Goal: Task Accomplishment & Management: Complete application form

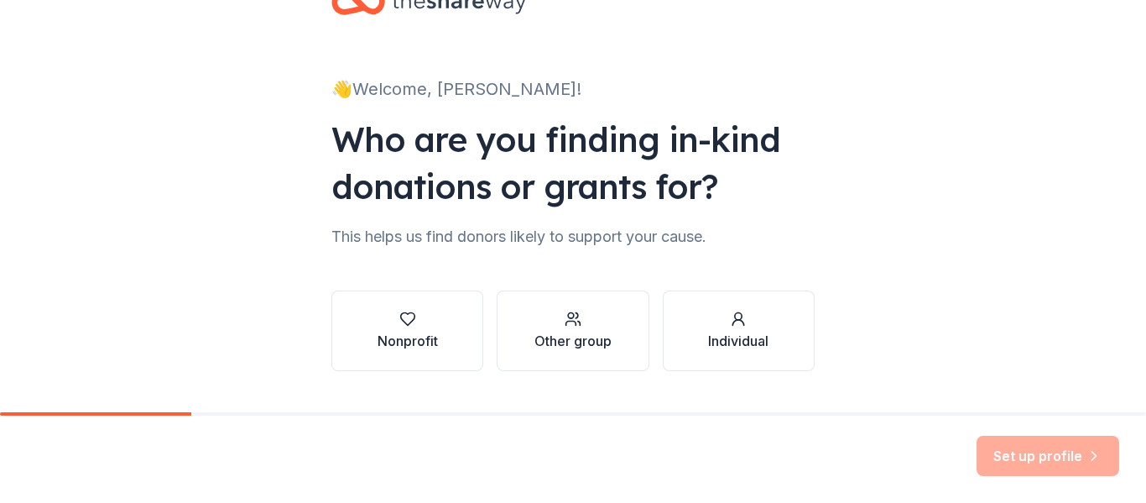
scroll to position [97, 0]
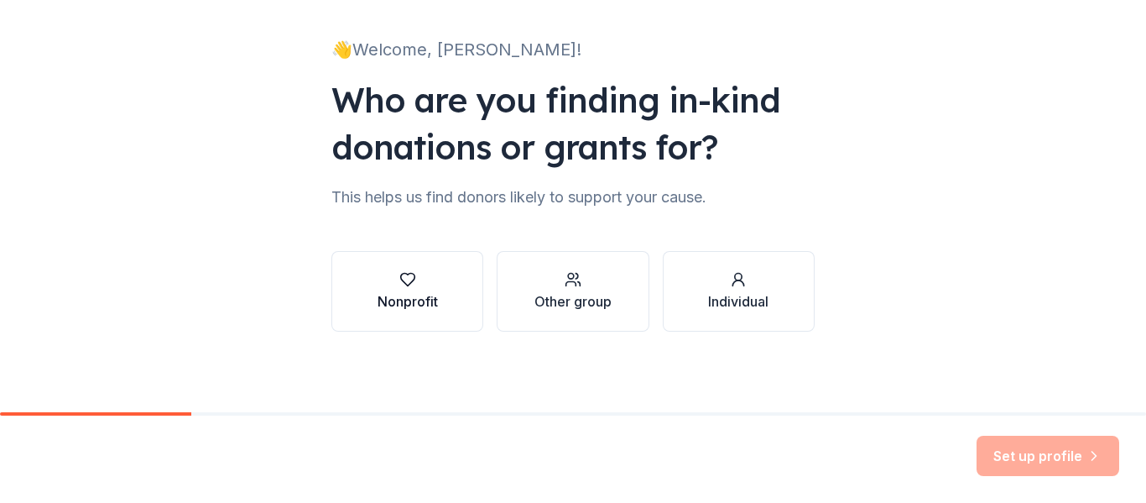
click at [422, 302] on div "Nonprofit" at bounding box center [408, 301] width 60 height 20
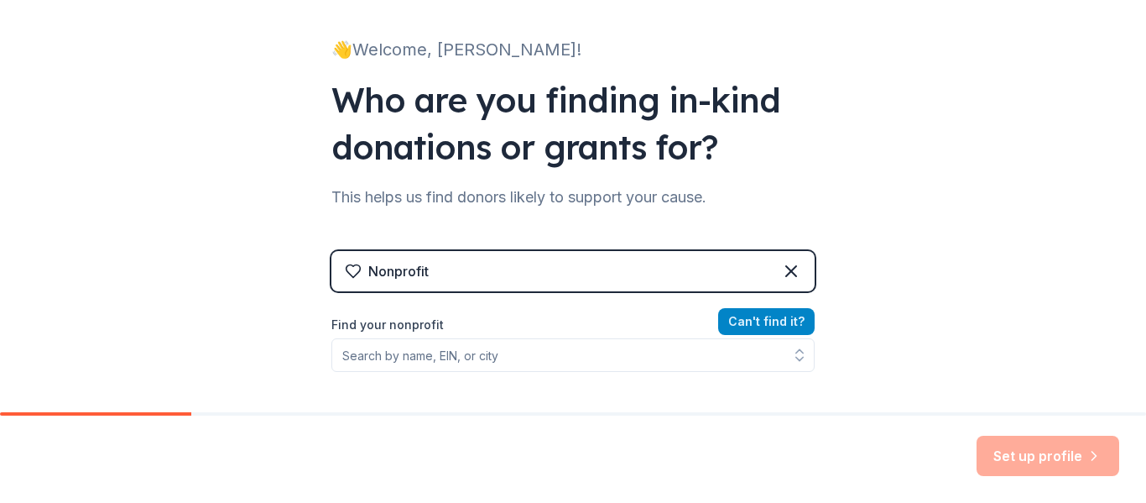
click at [768, 311] on button "Can ' t find it?" at bounding box center [766, 321] width 96 height 27
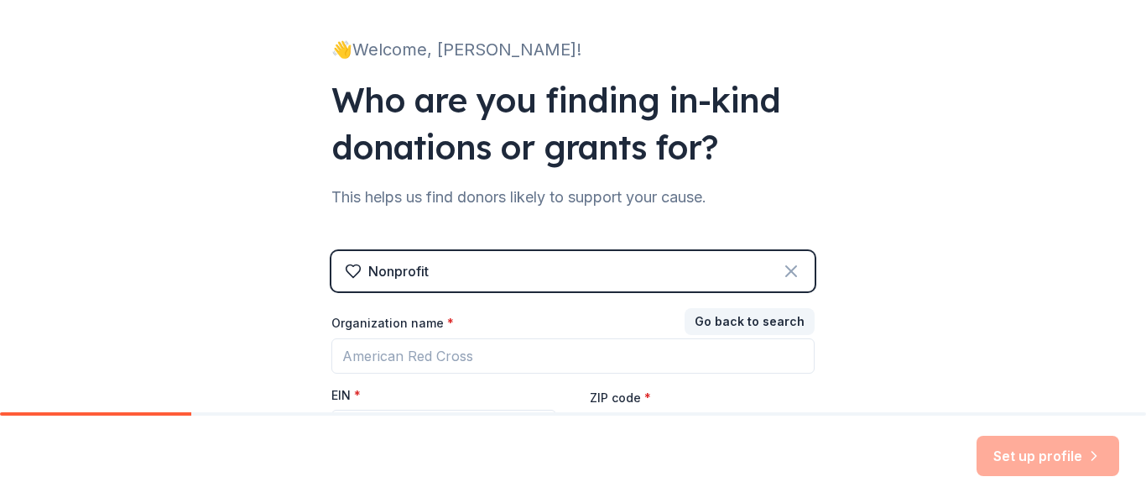
click at [783, 266] on icon at bounding box center [791, 271] width 20 height 20
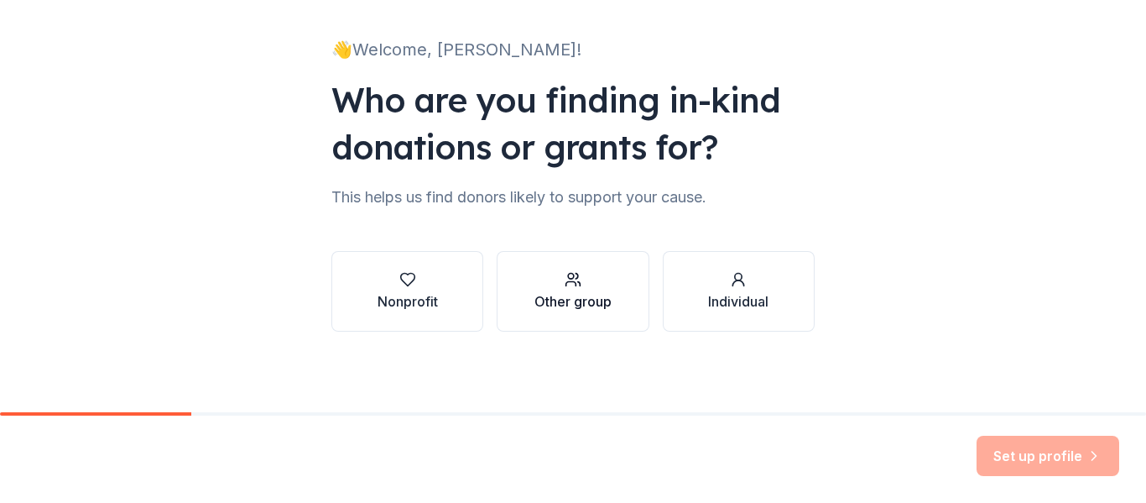
click at [577, 290] on div "Other group" at bounding box center [572, 291] width 77 height 40
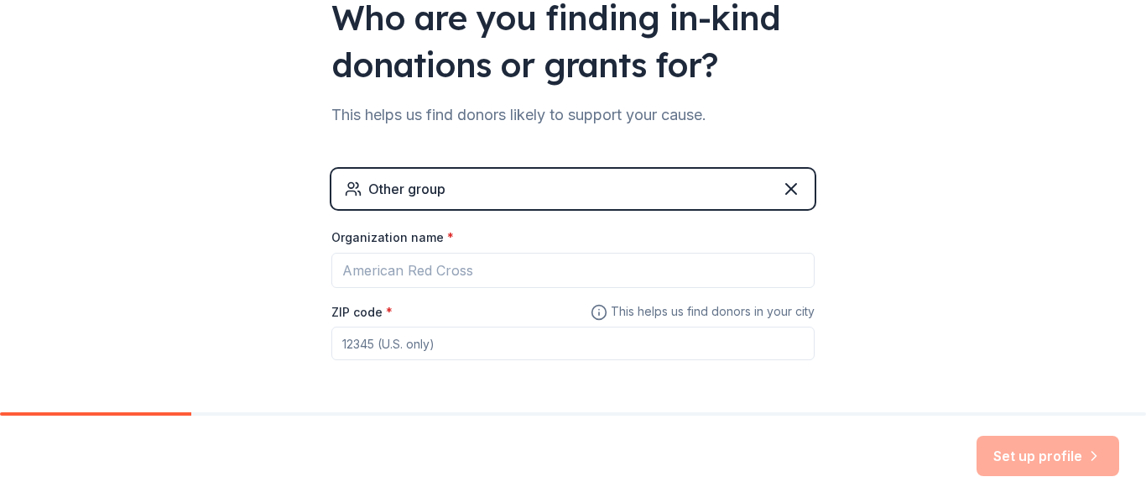
scroll to position [242, 0]
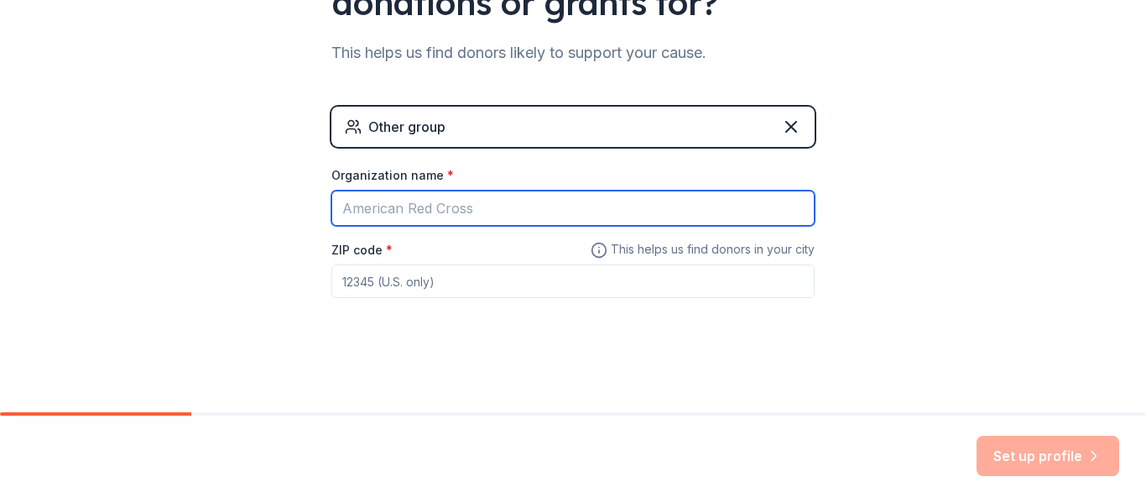
click at [445, 208] on input "Organization name *" at bounding box center [572, 207] width 483 height 35
type input "Indexus group"
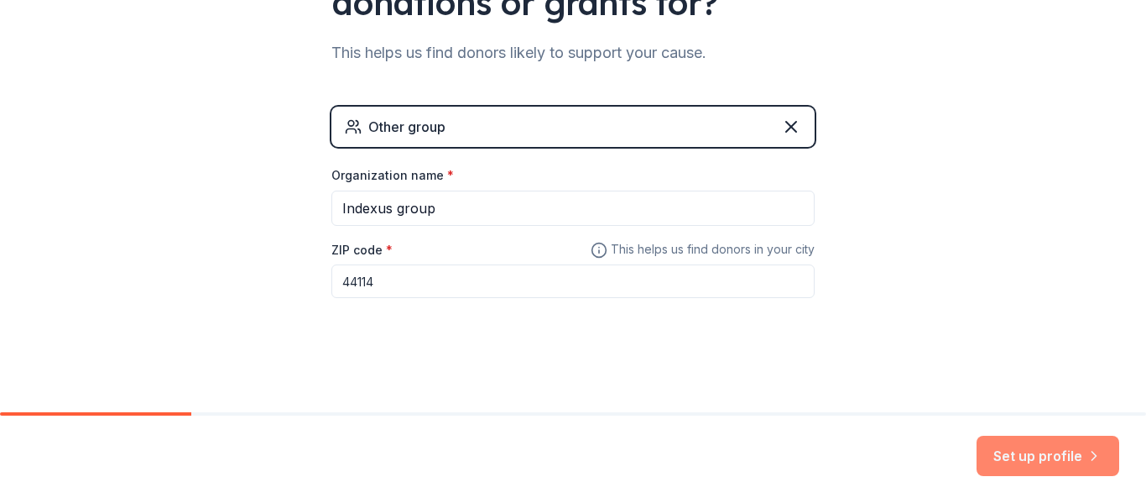
type input "44114"
click at [1054, 445] on button "Set up profile" at bounding box center [1048, 455] width 143 height 40
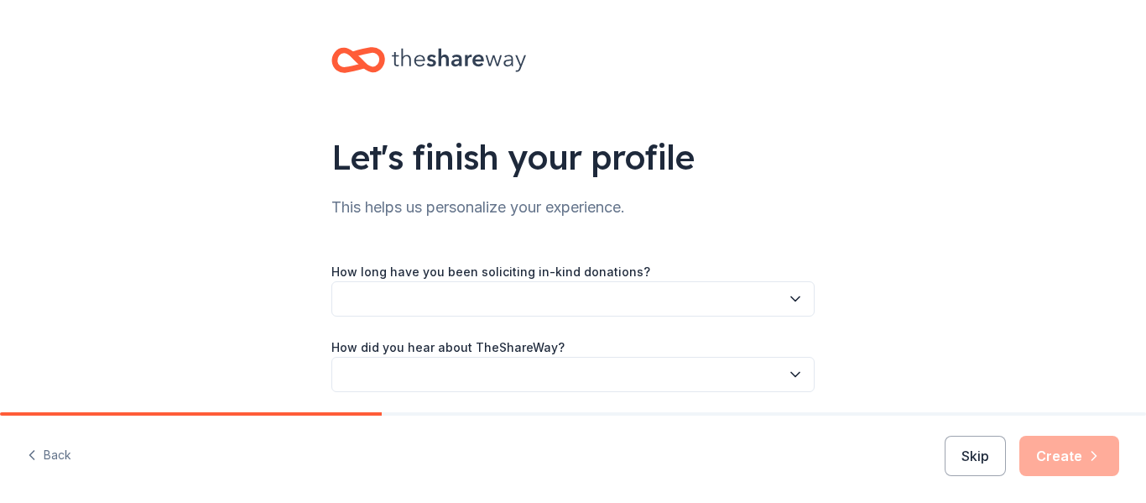
click at [664, 315] on button "button" at bounding box center [572, 298] width 483 height 35
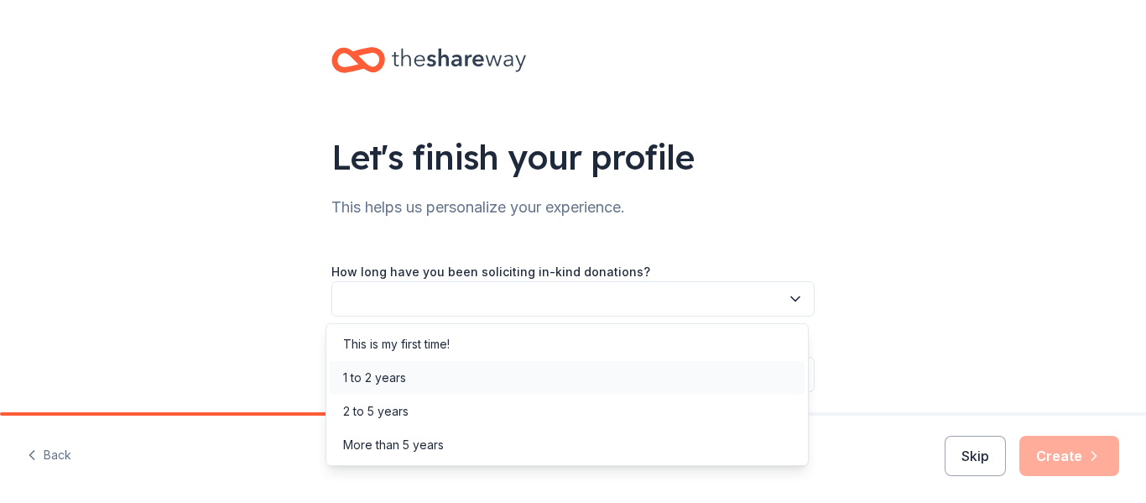
click at [624, 377] on div "1 to 2 years" at bounding box center [567, 378] width 475 height 34
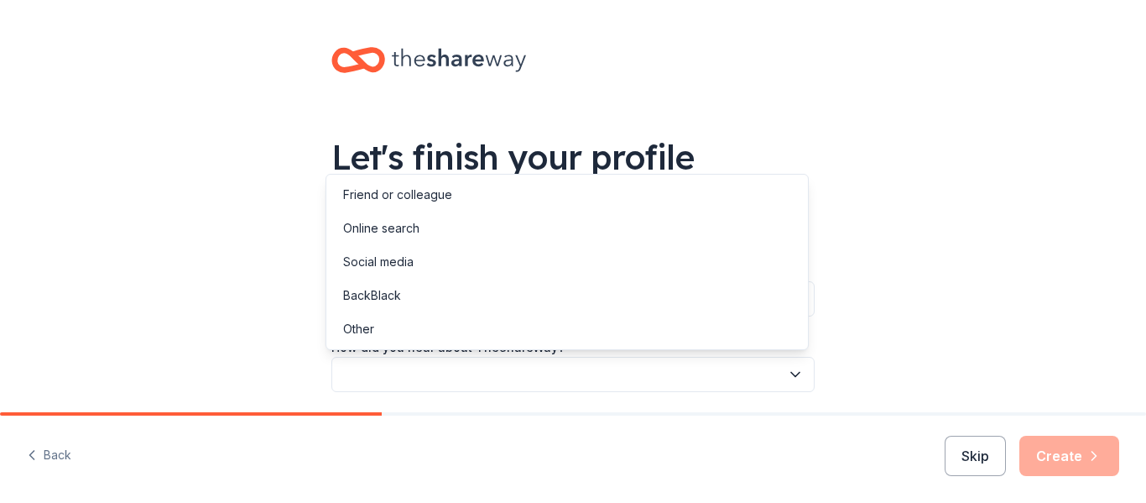
click at [624, 377] on button "button" at bounding box center [572, 374] width 483 height 35
click at [550, 225] on div "Online search" at bounding box center [567, 228] width 475 height 34
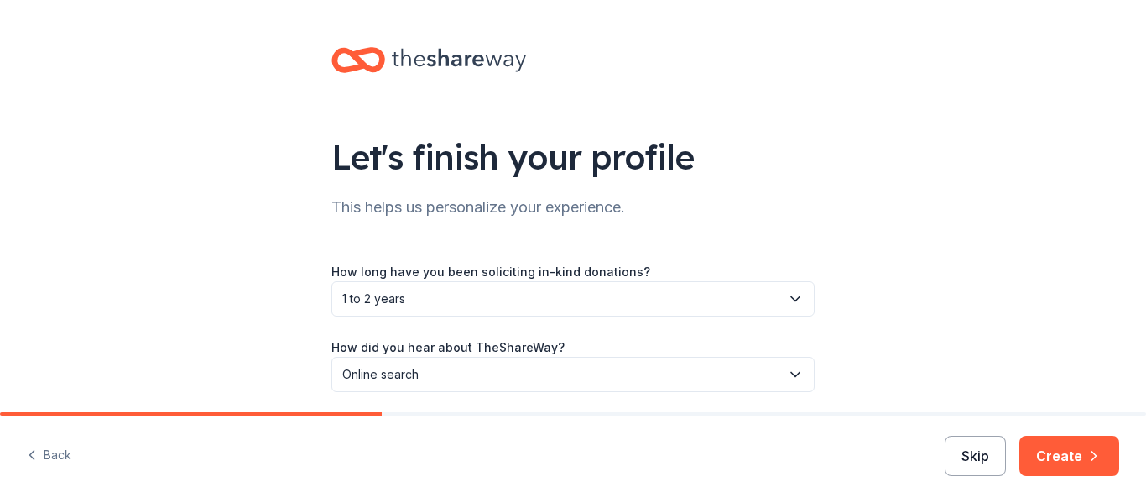
click at [967, 452] on button "Skip" at bounding box center [975, 455] width 61 height 40
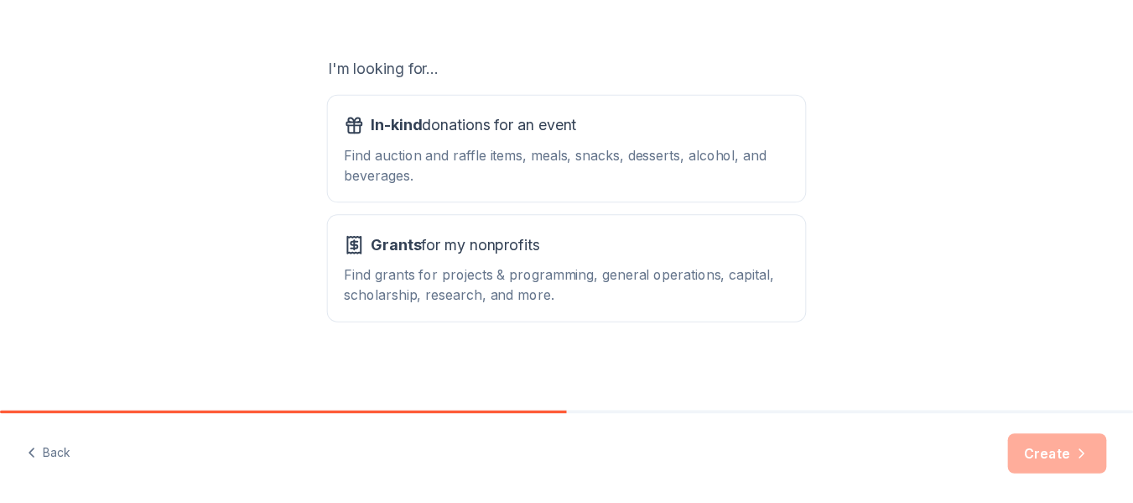
scroll to position [265, 0]
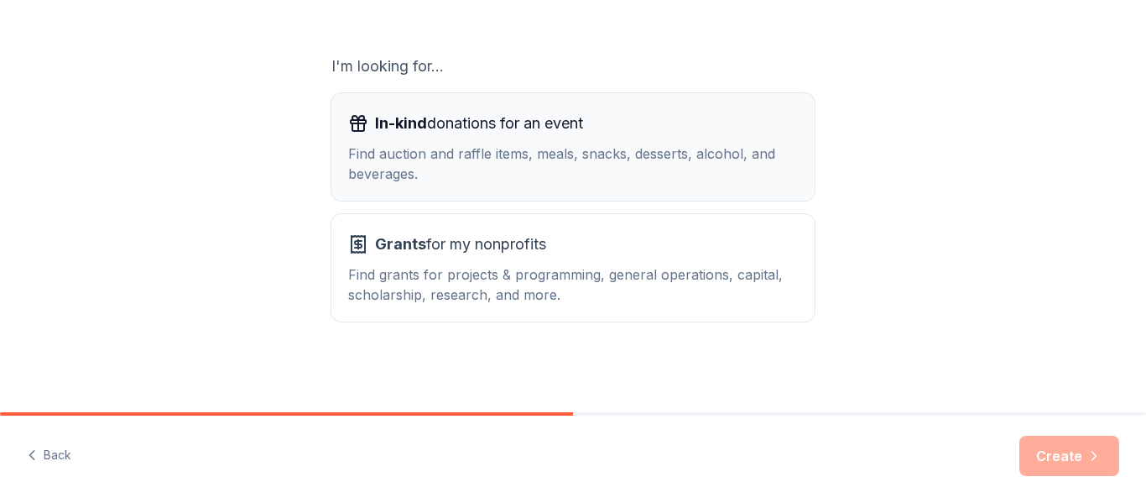
click at [440, 172] on div "Find auction and raffle items, meals, snacks, desserts, alcohol, and beverages." at bounding box center [573, 163] width 450 height 40
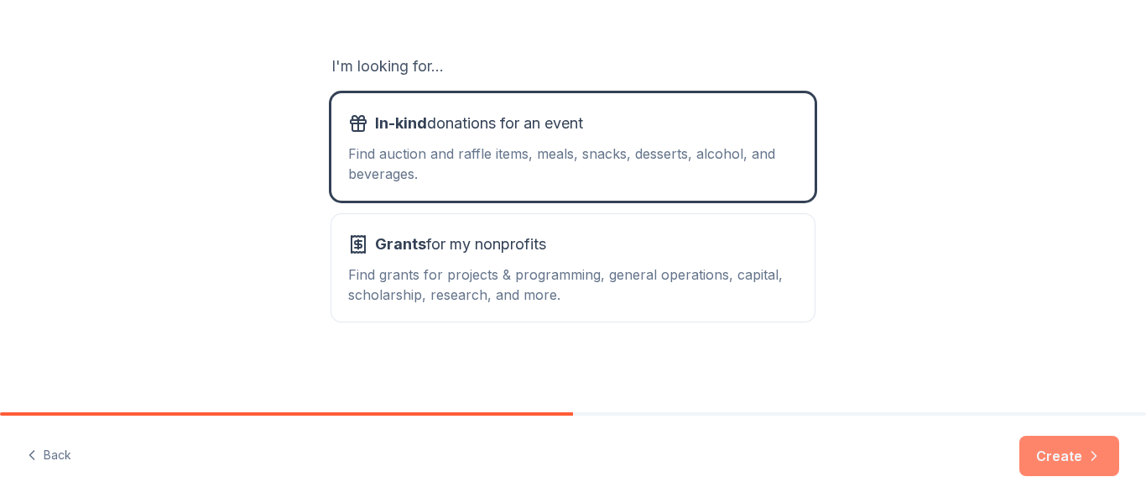
click at [1084, 455] on button "Create" at bounding box center [1069, 455] width 100 height 40
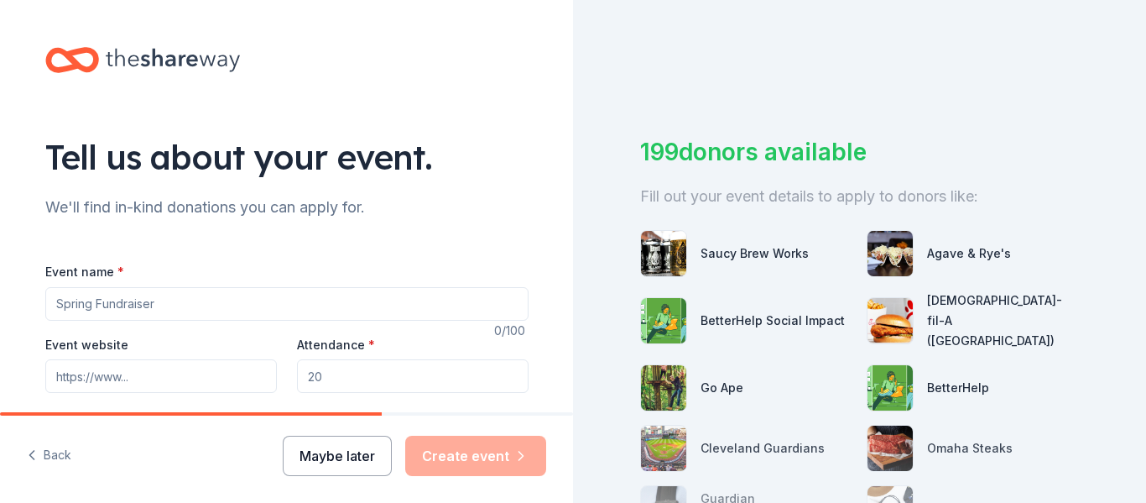
click at [327, 448] on button "Maybe later" at bounding box center [337, 455] width 109 height 40
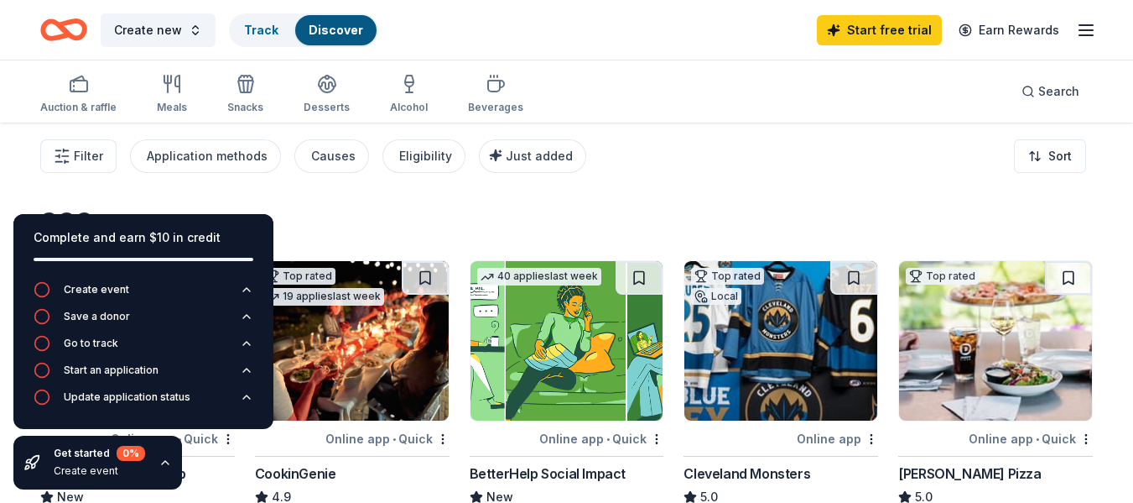
click at [661, 184] on div "Filter Application methods Causes Eligibility Just added Sort" at bounding box center [566, 155] width 1133 height 67
click at [160, 456] on icon "button" at bounding box center [165, 462] width 13 height 13
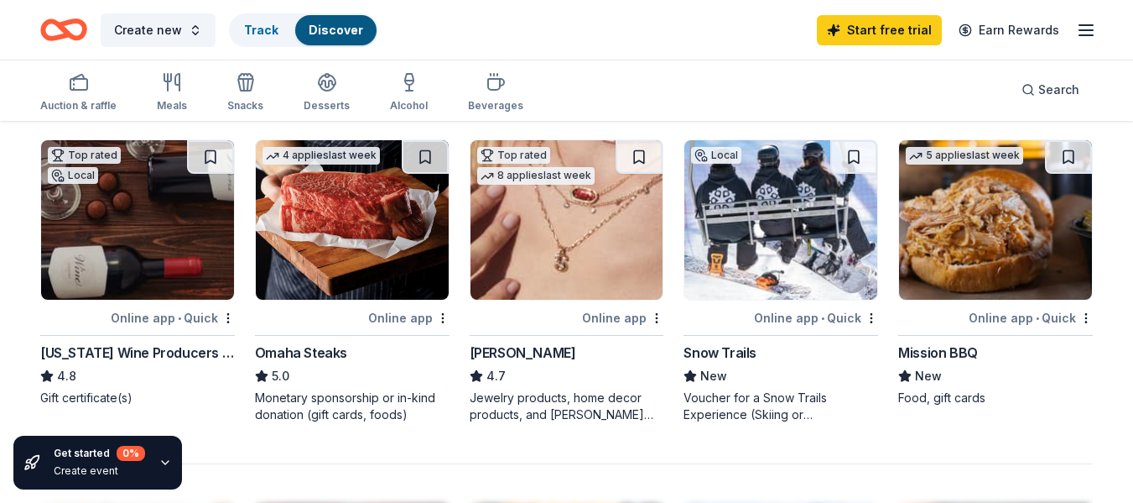
scroll to position [1132, 0]
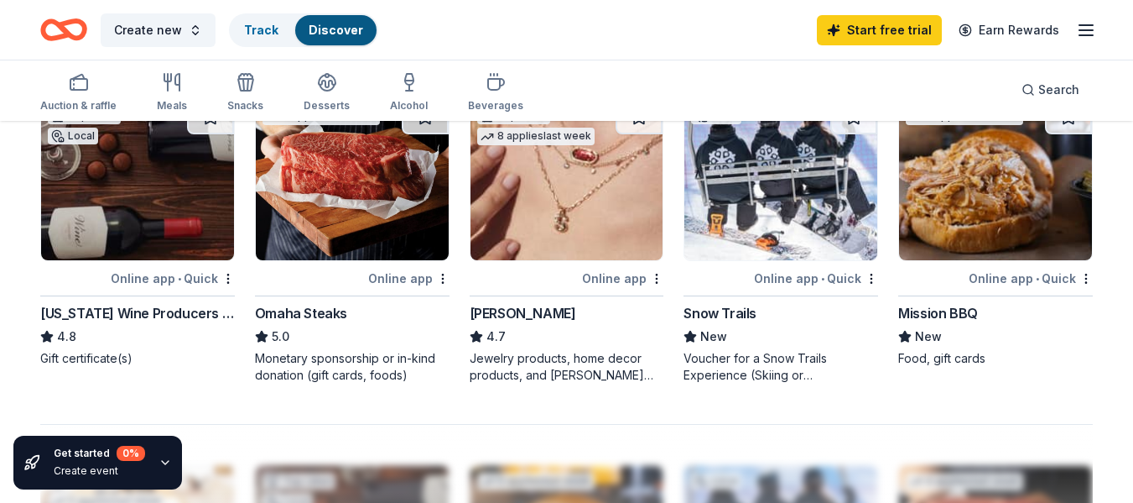
click at [358, 229] on img at bounding box center [352, 180] width 193 height 159
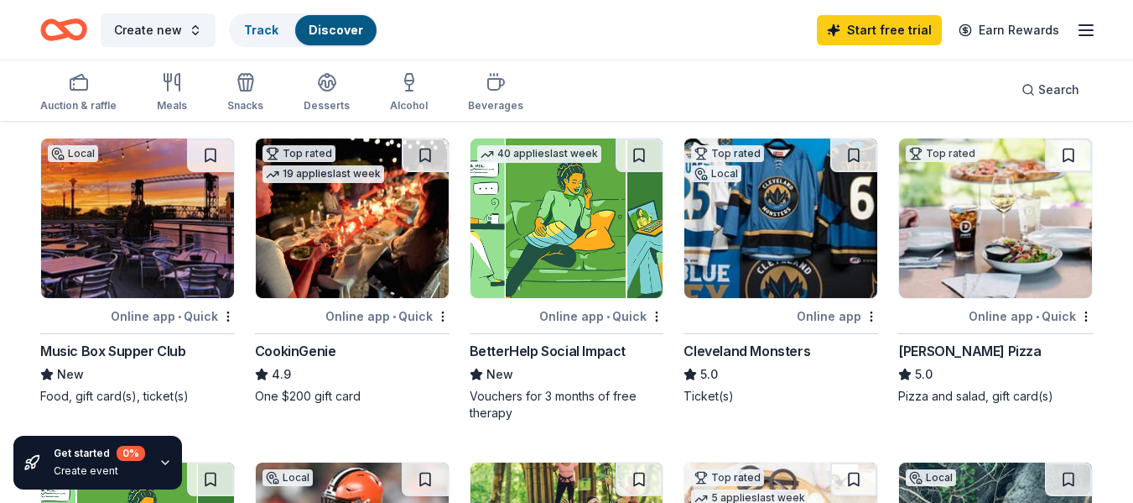
scroll to position [107, 0]
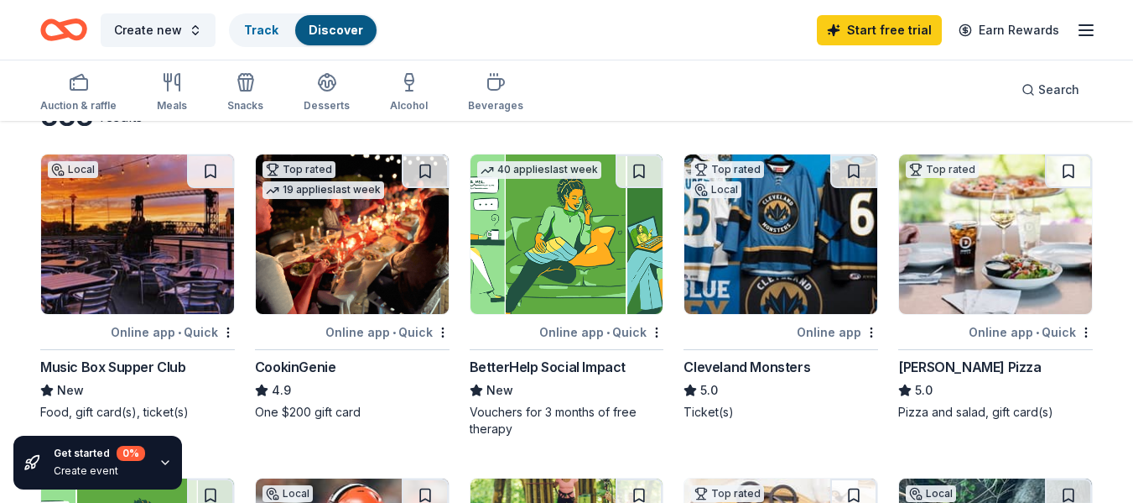
click at [388, 213] on img at bounding box center [352, 233] width 193 height 159
click at [878, 20] on link "Start free trial" at bounding box center [879, 30] width 125 height 30
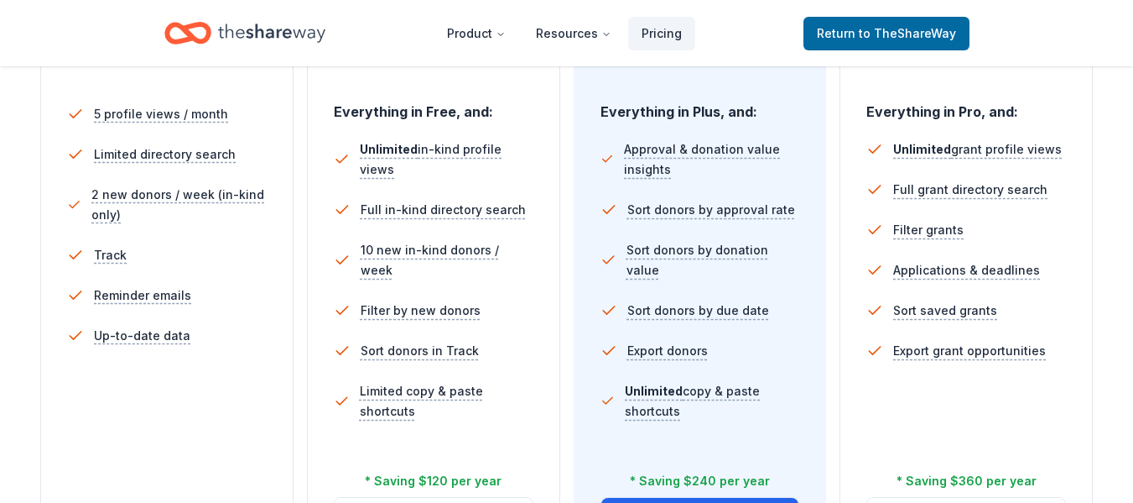
scroll to position [497, 0]
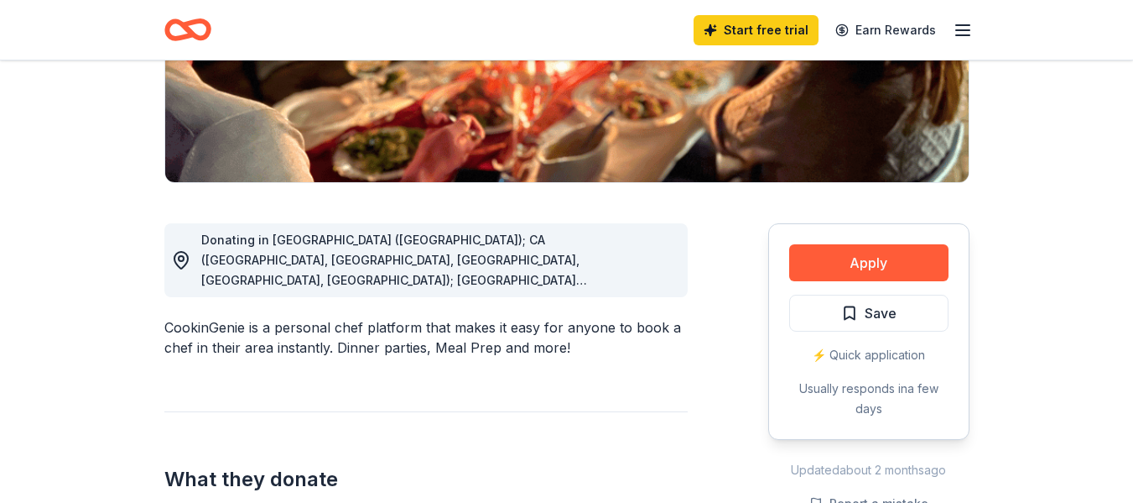
scroll to position [317, 0]
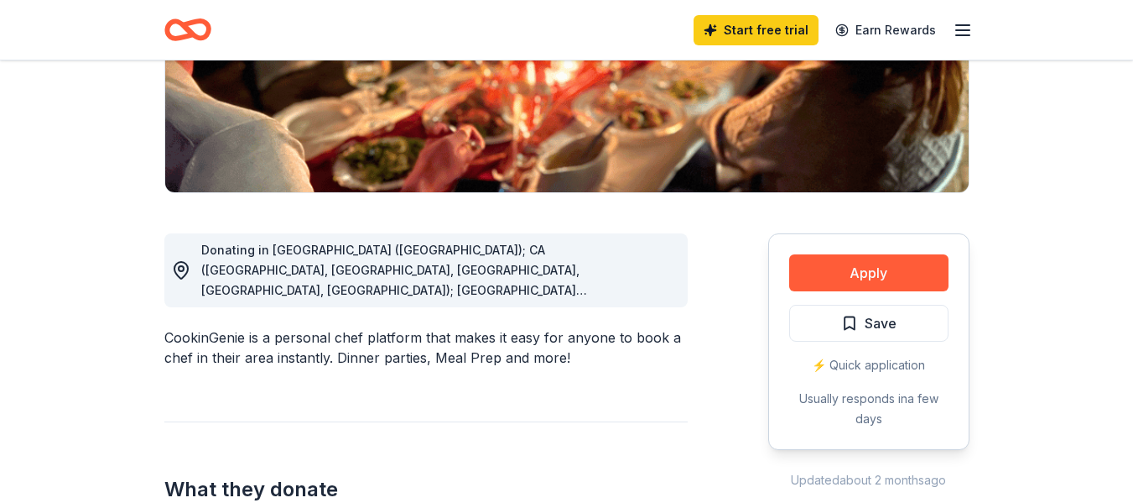
click at [635, 293] on span "Donating in AZ (Maricopa County); CA (Los Angeles County, Riverside County, San…" at bounding box center [423, 450] width 445 height 417
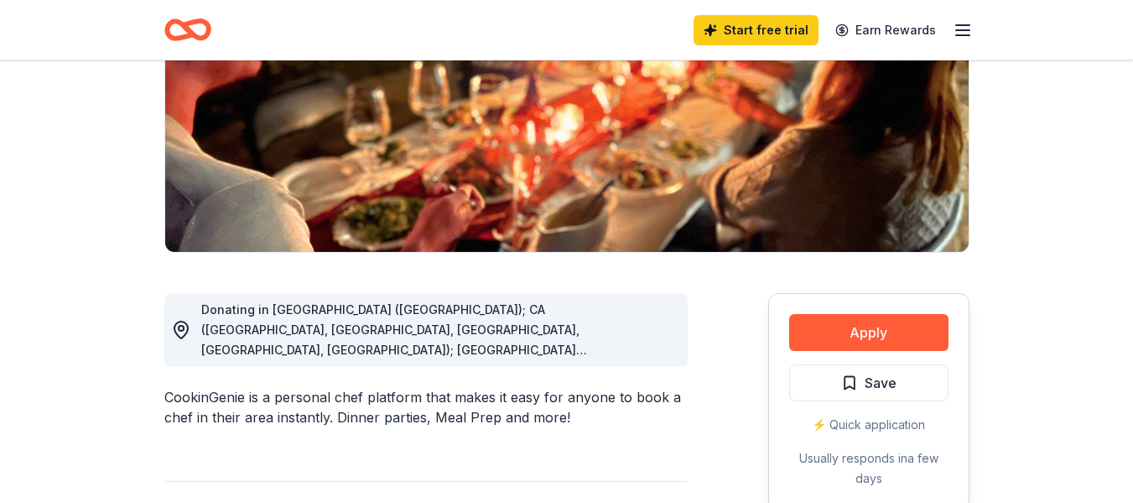
scroll to position [203, 0]
